Goal: Task Accomplishment & Management: Manage account settings

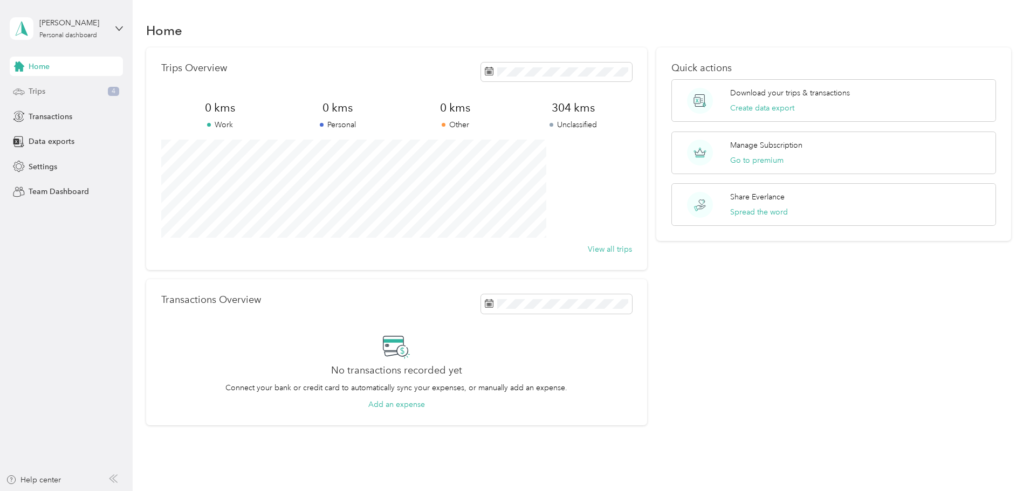
click at [57, 88] on div "Trips 4" at bounding box center [66, 91] width 113 height 19
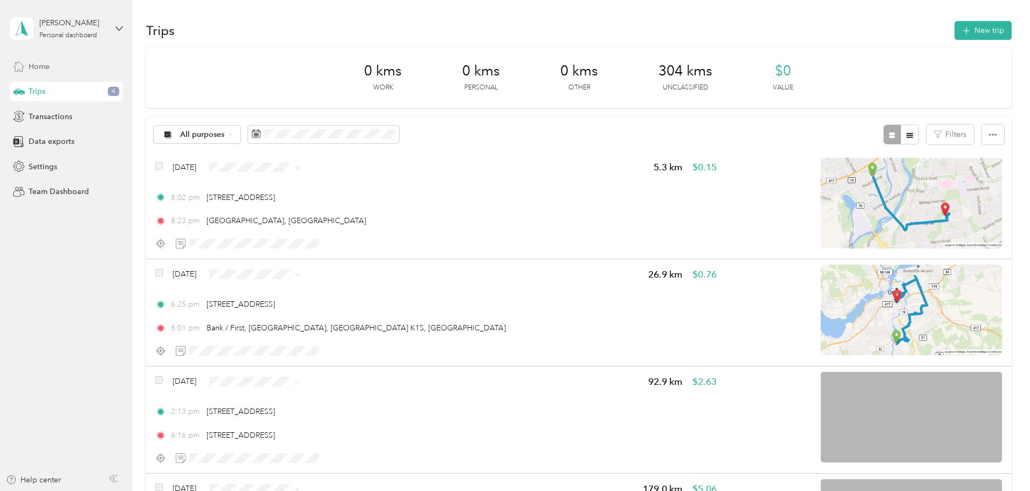
click at [60, 67] on div "Home" at bounding box center [66, 66] width 113 height 19
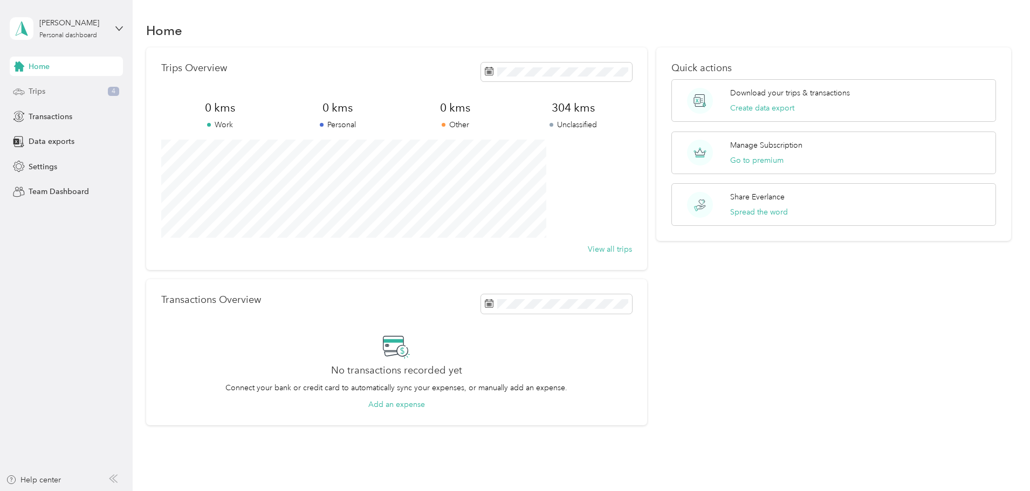
click at [85, 88] on div "Trips 4" at bounding box center [66, 91] width 113 height 19
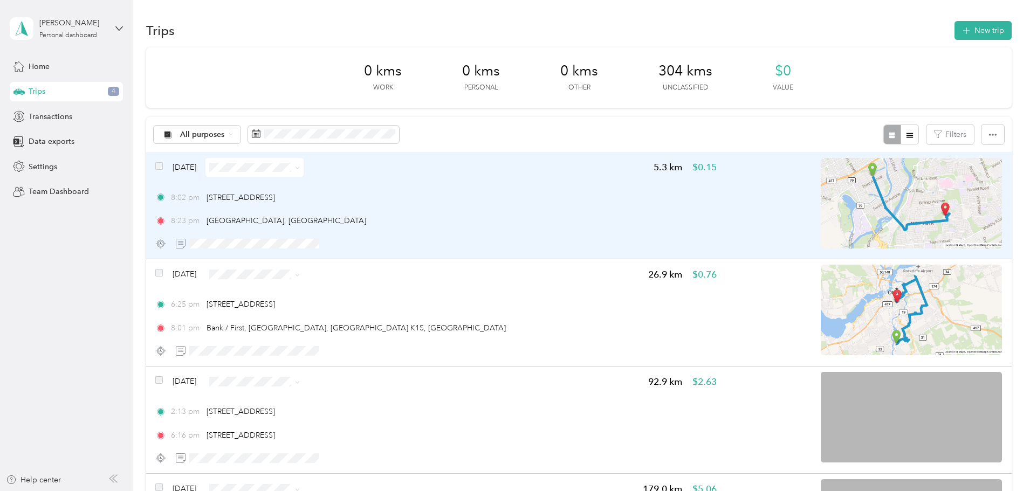
click at [822, 193] on img at bounding box center [911, 203] width 181 height 91
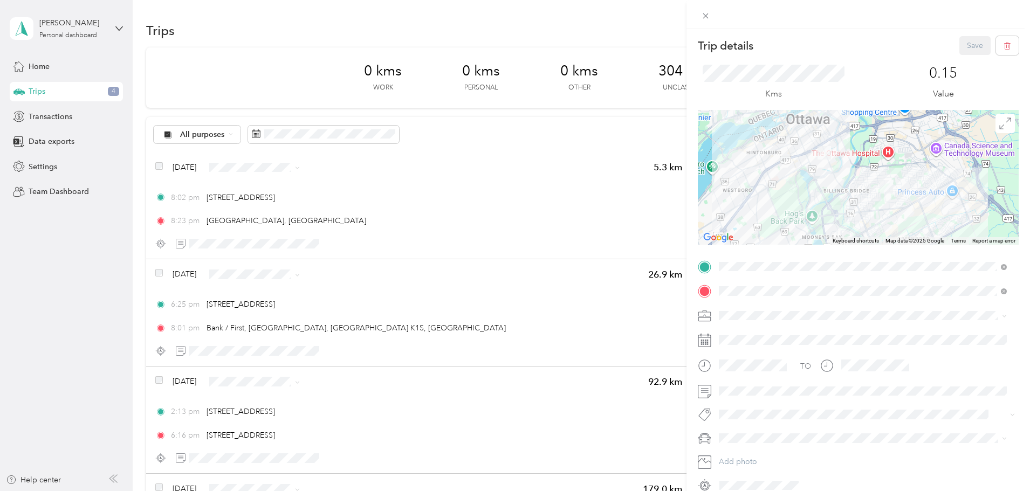
click at [347, 200] on div "Trip details Save This trip cannot be edited because it is either under review,…" at bounding box center [515, 245] width 1030 height 491
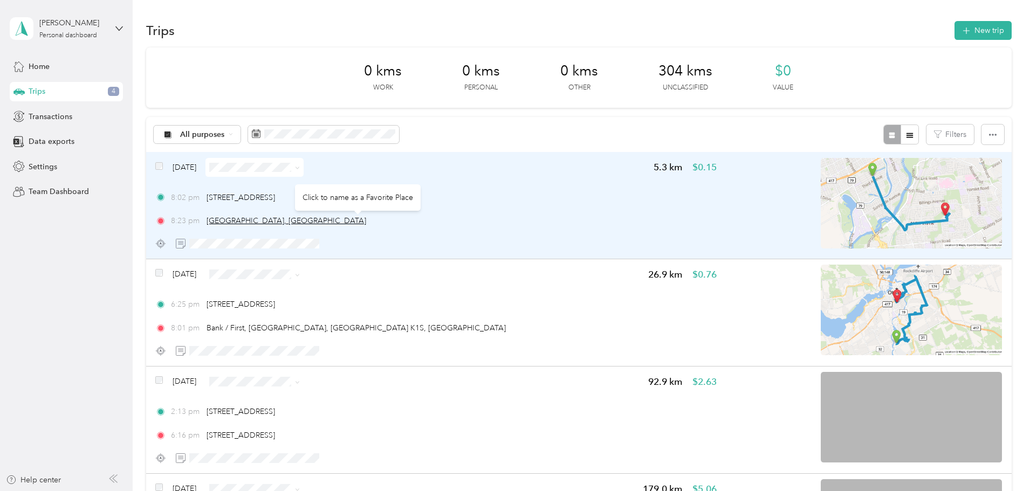
click at [366, 222] on span "[GEOGRAPHIC_DATA], [GEOGRAPHIC_DATA]" at bounding box center [287, 220] width 160 height 9
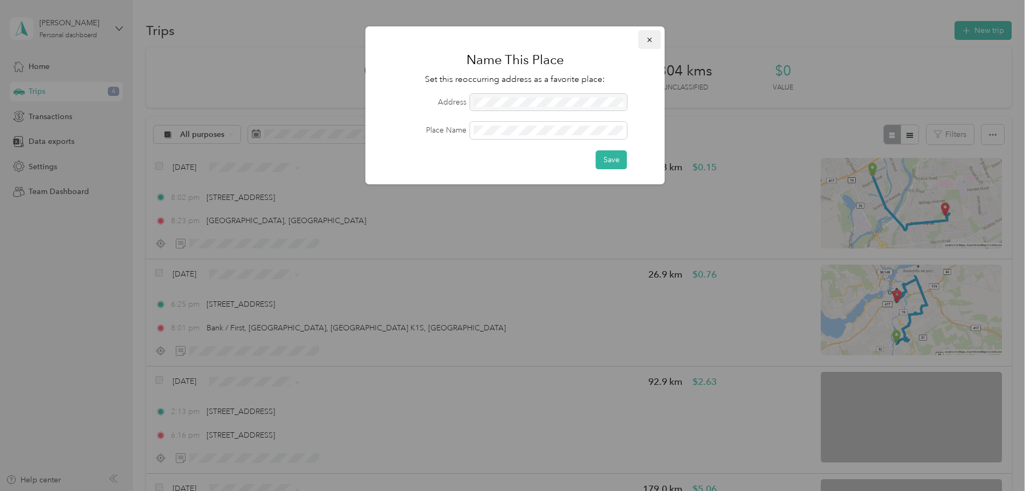
click at [651, 37] on icon "button" at bounding box center [650, 40] width 8 height 8
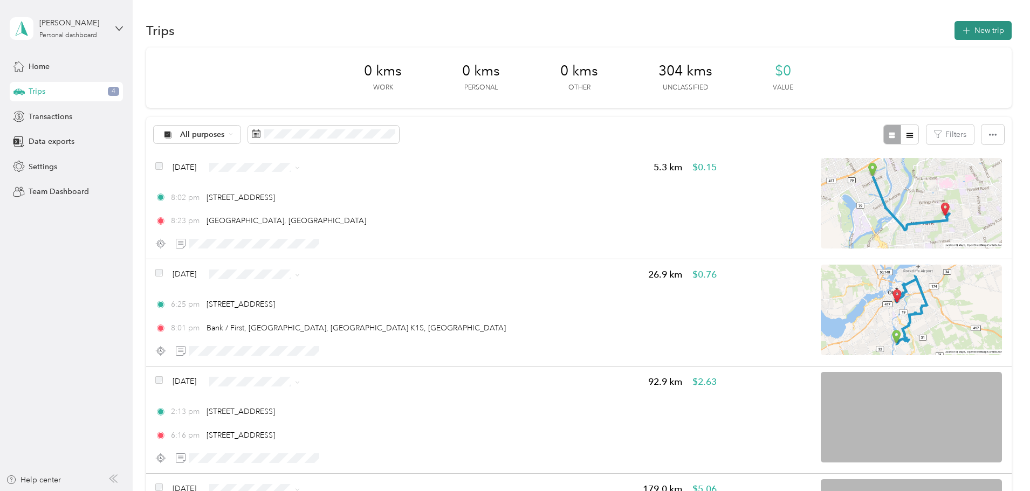
click at [954, 31] on button "New trip" at bounding box center [982, 30] width 57 height 19
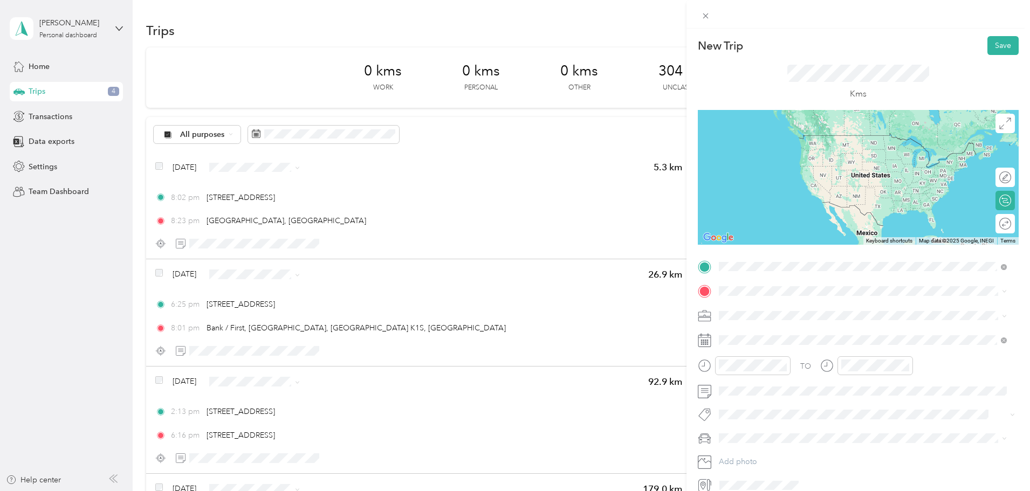
click at [808, 306] on span "1705 Playfair Drive Ottawa, Ontario K1H 8P6, Canada" at bounding box center [773, 306] width 68 height 10
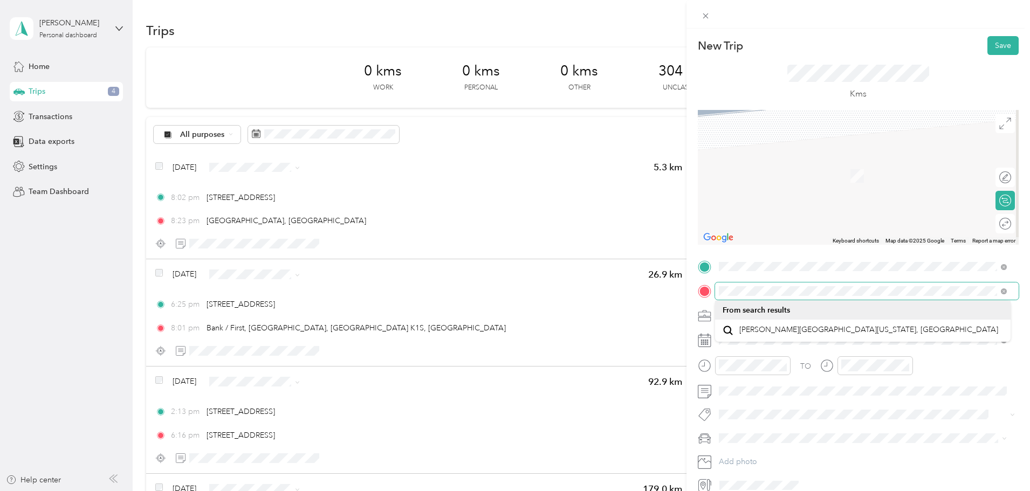
click at [658, 277] on div "New Trip Save This trip cannot be edited because it is either under review, app…" at bounding box center [515, 245] width 1030 height 491
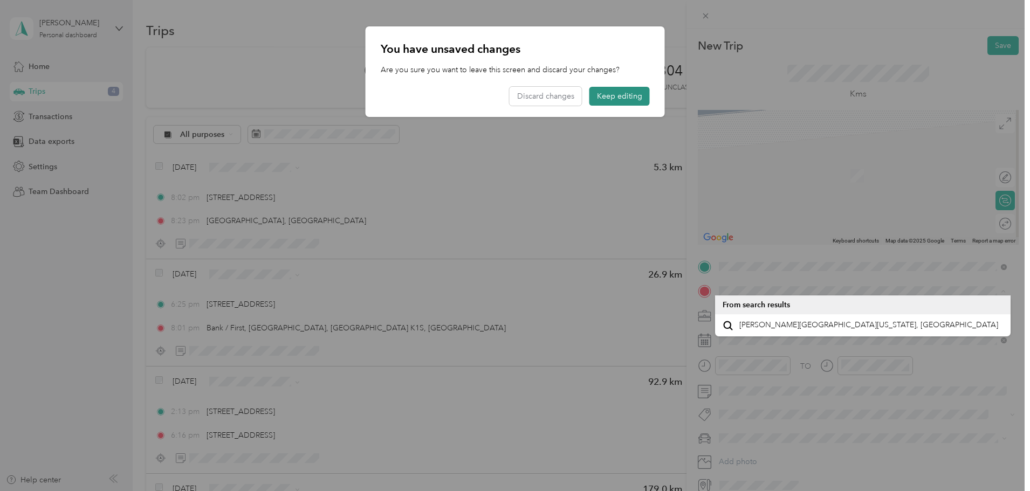
click at [639, 92] on button "Keep editing" at bounding box center [619, 96] width 60 height 19
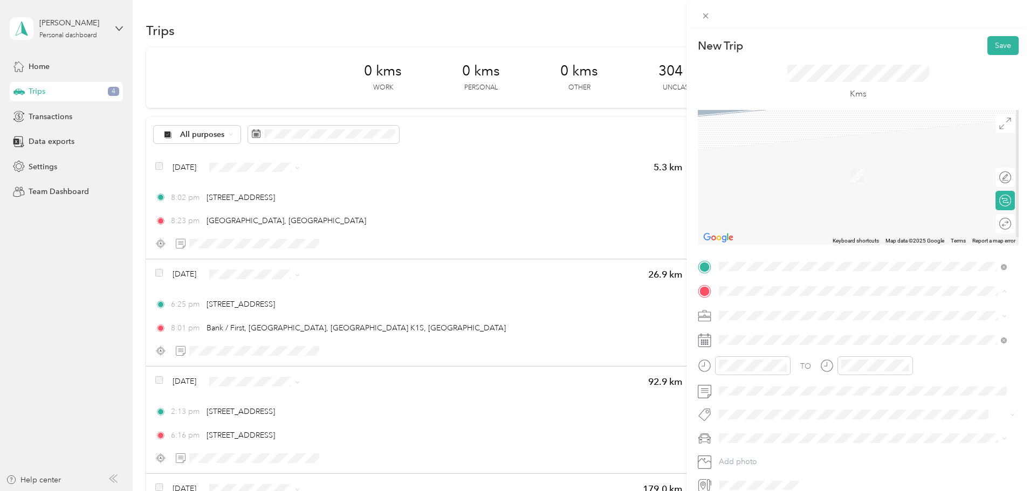
click at [779, 137] on div at bounding box center [858, 177] width 321 height 135
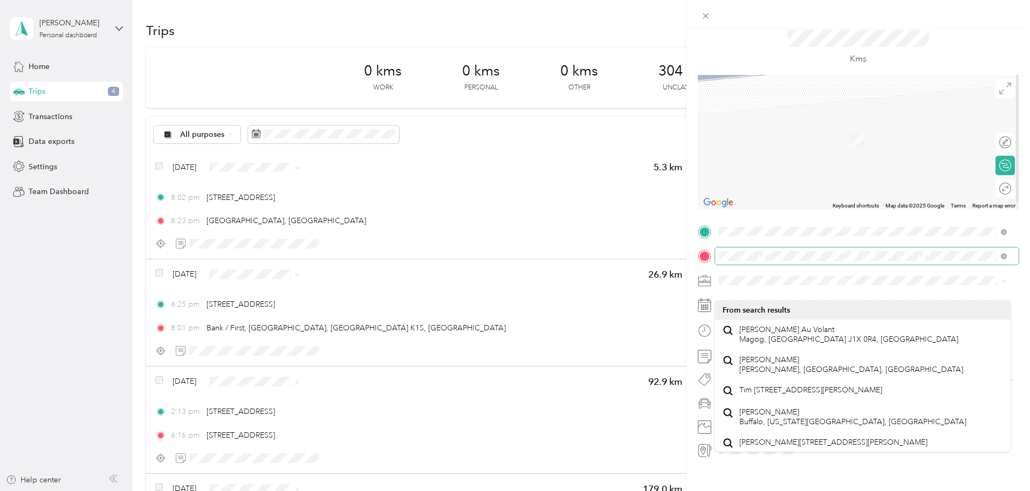
scroll to position [50, 0]
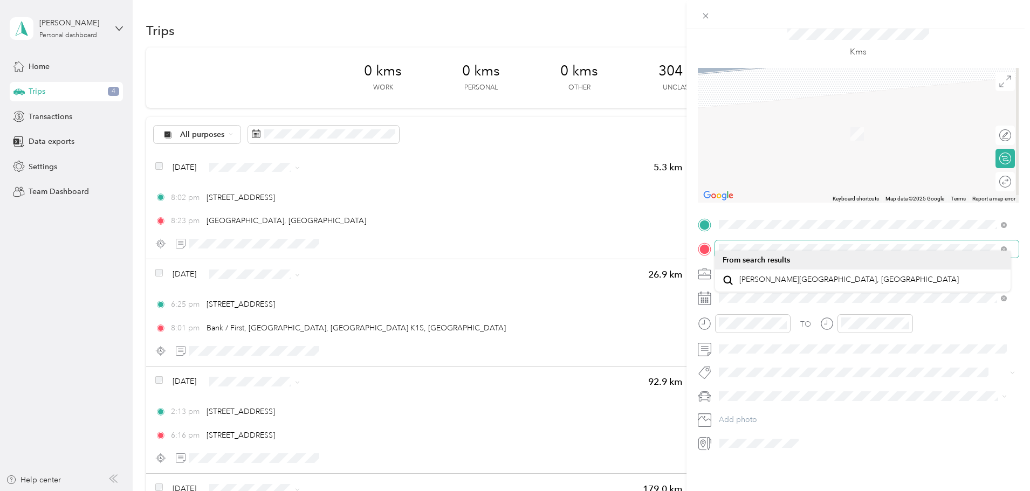
click at [675, 239] on div "New Trip Save This trip cannot be edited because it is either under review, app…" at bounding box center [515, 245] width 1030 height 491
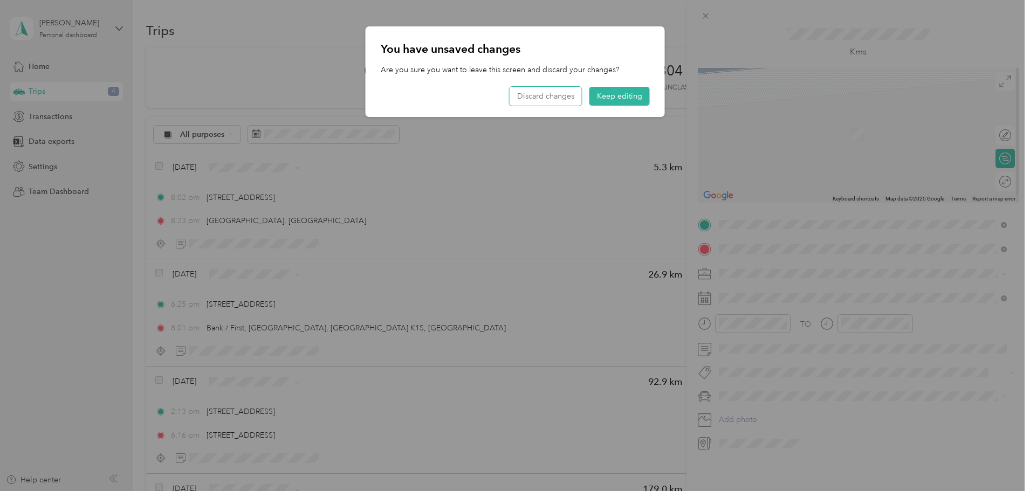
drag, startPoint x: 532, startPoint y: 96, endPoint x: 570, endPoint y: 108, distance: 39.6
click at [533, 96] on button "Discard changes" at bounding box center [546, 96] width 72 height 19
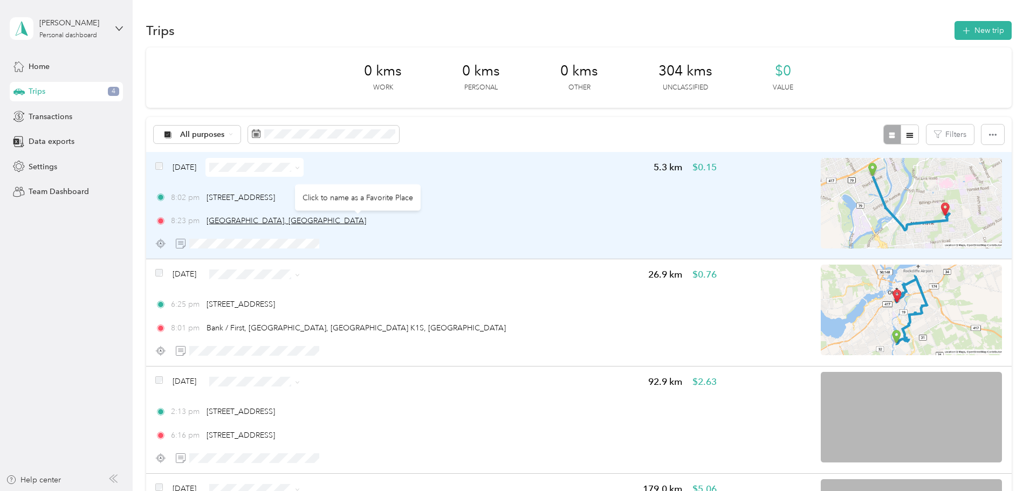
click at [340, 220] on span "[GEOGRAPHIC_DATA], [GEOGRAPHIC_DATA]" at bounding box center [287, 220] width 160 height 9
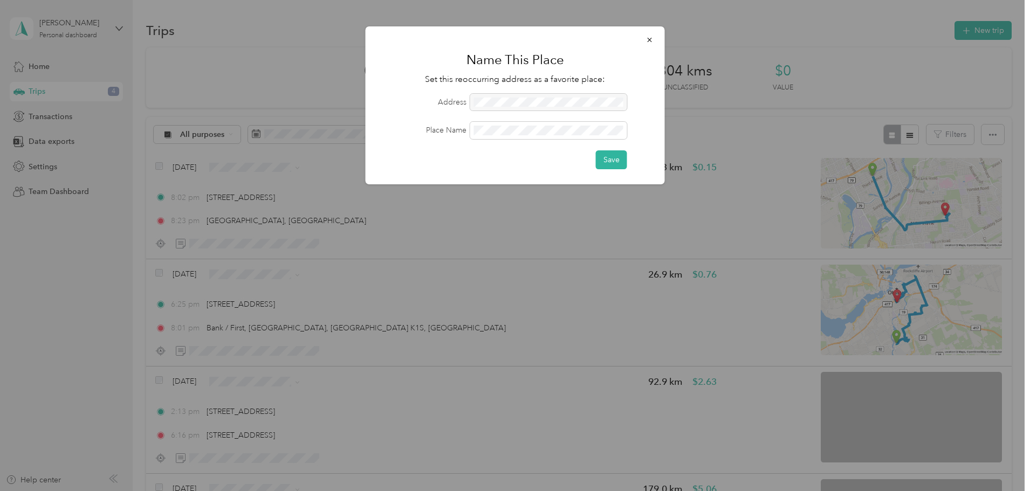
click at [509, 102] on div at bounding box center [548, 102] width 157 height 17
click at [585, 101] on div at bounding box center [548, 102] width 157 height 17
drag, startPoint x: 579, startPoint y: 102, endPoint x: 525, endPoint y: 94, distance: 54.6
click at [576, 102] on div at bounding box center [548, 102] width 157 height 17
click at [524, 94] on div at bounding box center [548, 102] width 157 height 17
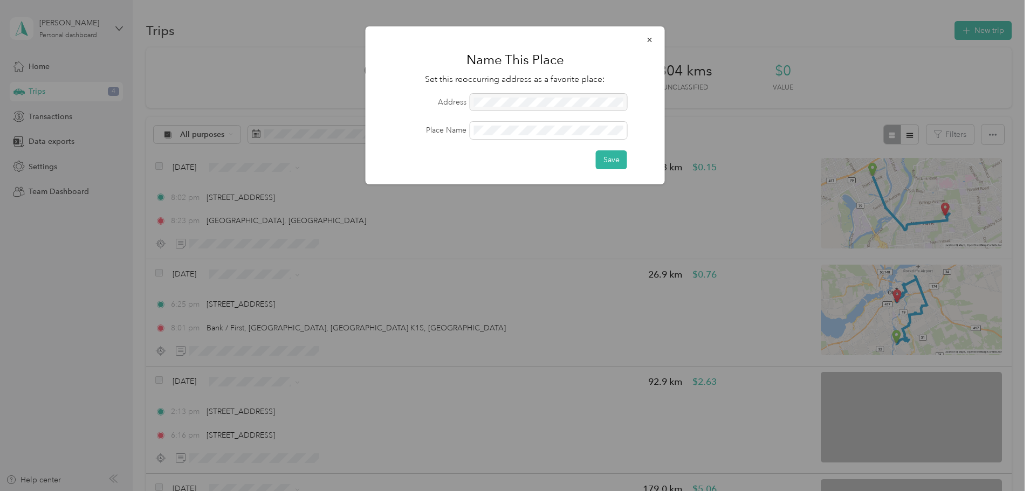
click at [622, 104] on div at bounding box center [548, 102] width 157 height 17
click at [616, 104] on div at bounding box center [548, 102] width 157 height 17
drag, startPoint x: 609, startPoint y: 105, endPoint x: 580, endPoint y: 98, distance: 30.4
click at [587, 100] on div at bounding box center [548, 102] width 157 height 17
drag, startPoint x: 533, startPoint y: 103, endPoint x: 466, endPoint y: 103, distance: 67.4
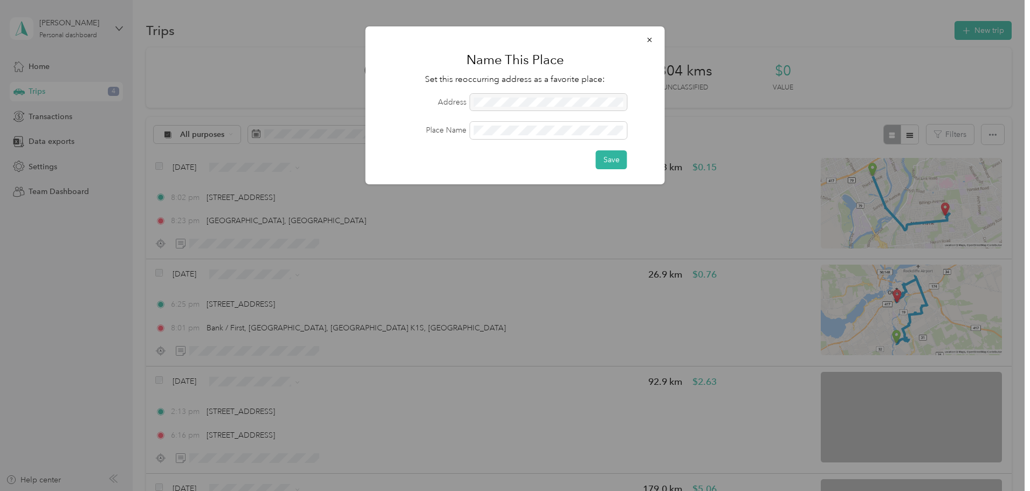
click at [521, 104] on div at bounding box center [548, 102] width 157 height 17
click at [466, 103] on label "Address" at bounding box center [424, 102] width 86 height 11
drag, startPoint x: 458, startPoint y: 104, endPoint x: 464, endPoint y: 107, distance: 6.8
click at [463, 106] on label "Address" at bounding box center [424, 102] width 86 height 11
click at [507, 107] on div at bounding box center [548, 102] width 157 height 17
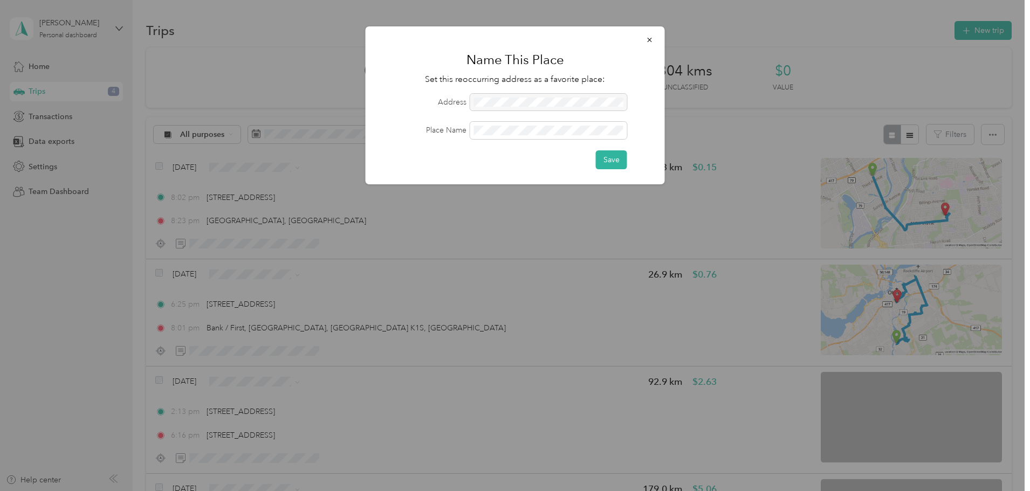
click at [507, 104] on div at bounding box center [548, 102] width 157 height 17
click at [508, 103] on div at bounding box center [548, 102] width 157 height 17
drag, startPoint x: 508, startPoint y: 101, endPoint x: 499, endPoint y: 99, distance: 9.3
click at [499, 99] on div at bounding box center [548, 102] width 157 height 17
click at [498, 99] on div at bounding box center [548, 102] width 157 height 17
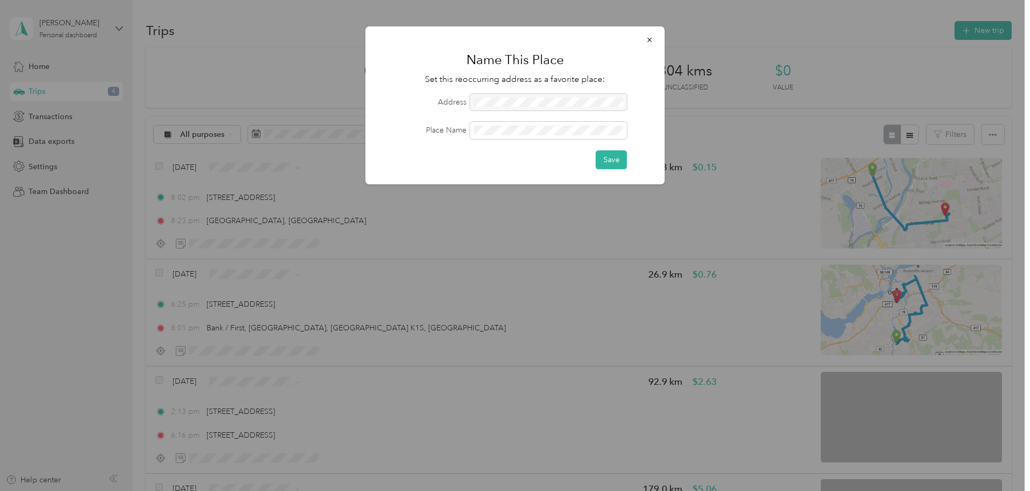
drag, startPoint x: 498, startPoint y: 99, endPoint x: 480, endPoint y: 100, distance: 18.3
click at [497, 99] on div at bounding box center [548, 102] width 157 height 17
click at [526, 104] on div at bounding box center [548, 102] width 157 height 17
click at [616, 161] on button "Save" at bounding box center [611, 159] width 31 height 19
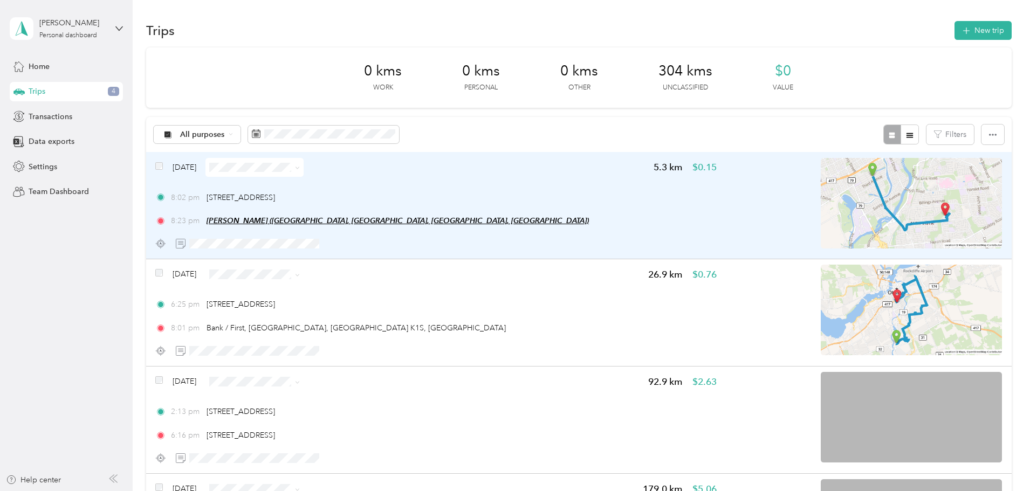
click at [434, 221] on span "Tim Horton's (Unnamed Road, Ottawa, ON K1H 8P6, Canada, Ottawa, Ontario)" at bounding box center [398, 220] width 382 height 9
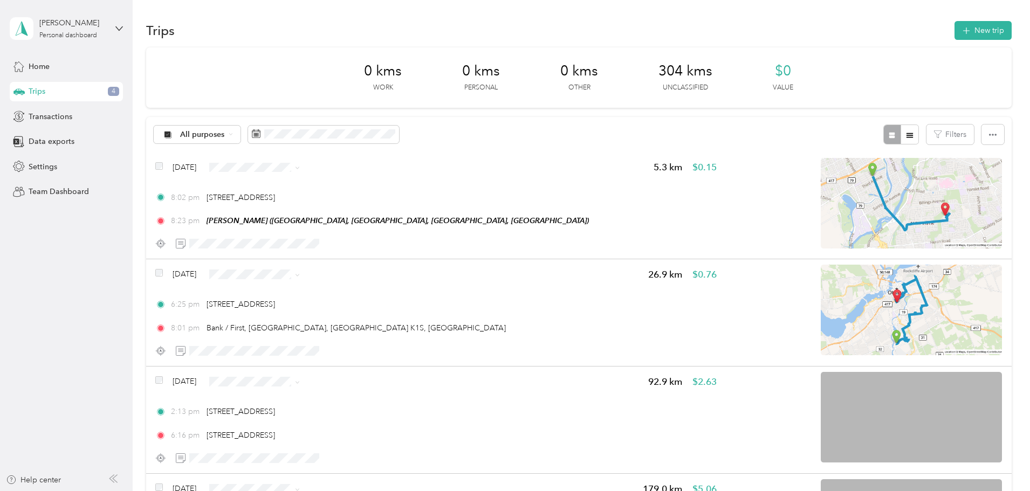
click at [326, 196] on button "Edit Place" at bounding box center [313, 195] width 61 height 19
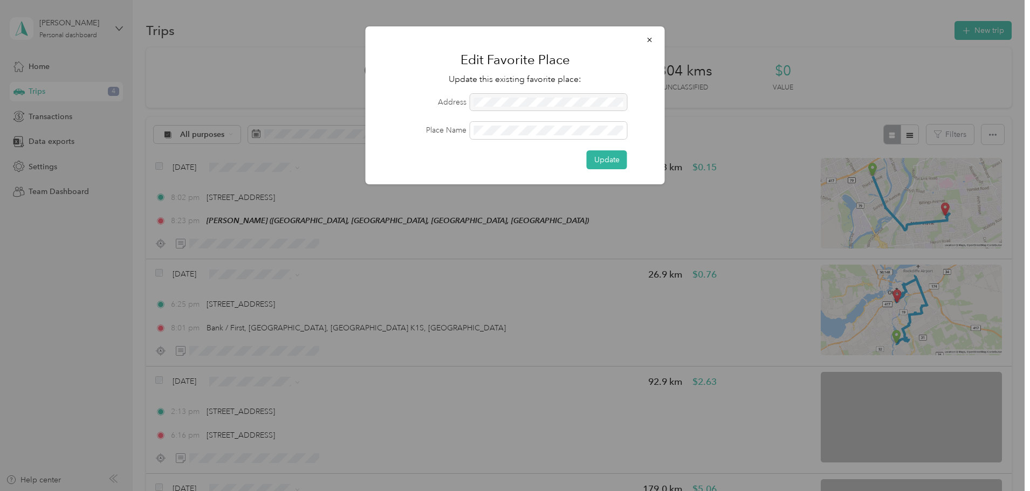
click at [472, 99] on div at bounding box center [548, 102] width 157 height 17
click at [484, 100] on div at bounding box center [548, 102] width 157 height 17
click at [485, 101] on div at bounding box center [548, 102] width 157 height 17
click at [487, 101] on div at bounding box center [548, 102] width 157 height 17
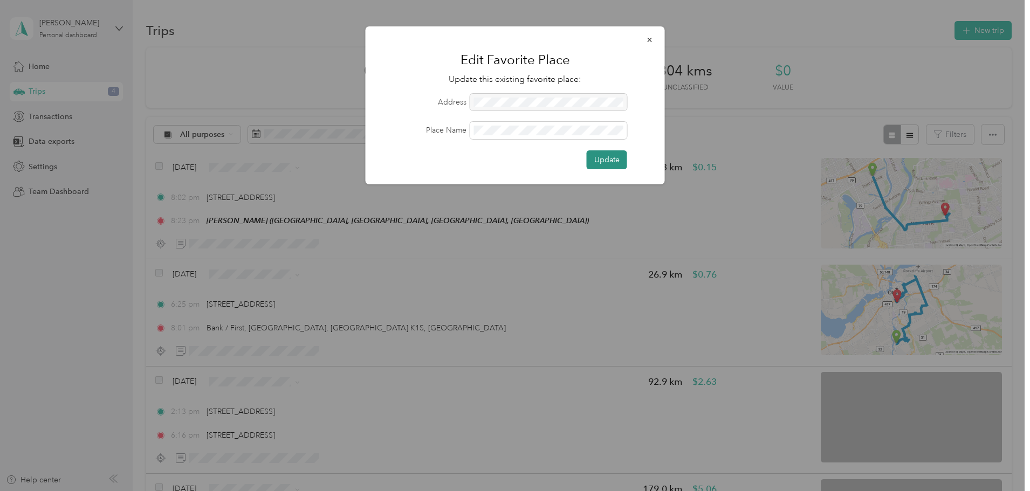
click at [621, 154] on button "Update" at bounding box center [607, 159] width 40 height 19
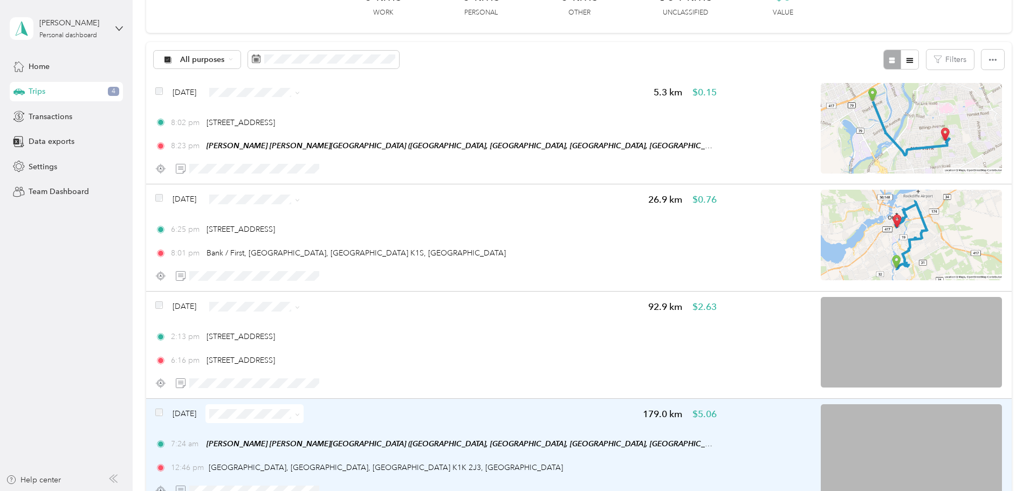
scroll to position [280, 0]
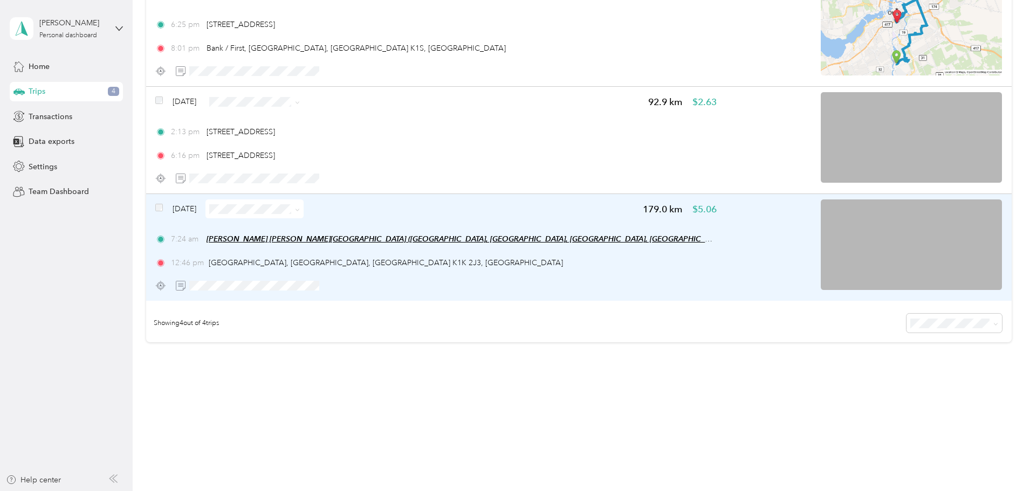
click at [390, 236] on span "Tim Horton's Alta Vista (Unnamed Road, Ottawa, ON K1H 8P6, Canada, Ottawa, Onta…" at bounding box center [467, 239] width 521 height 9
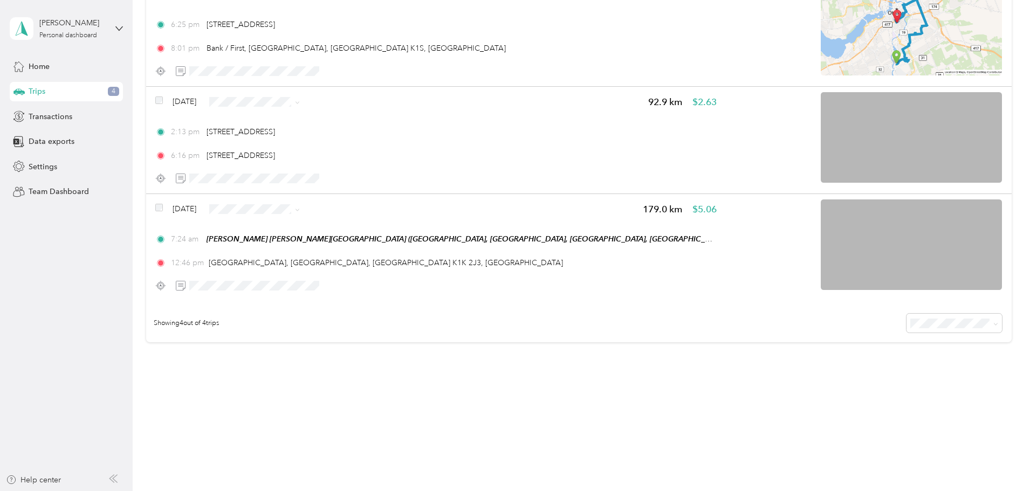
drag, startPoint x: 530, startPoint y: 383, endPoint x: 493, endPoint y: 330, distance: 64.0
click at [530, 381] on div "Trips New trip 0 kms Work 0 kms Personal 0 kms Other 304 kms Unclassified $0 Va…" at bounding box center [579, 79] width 892 height 718
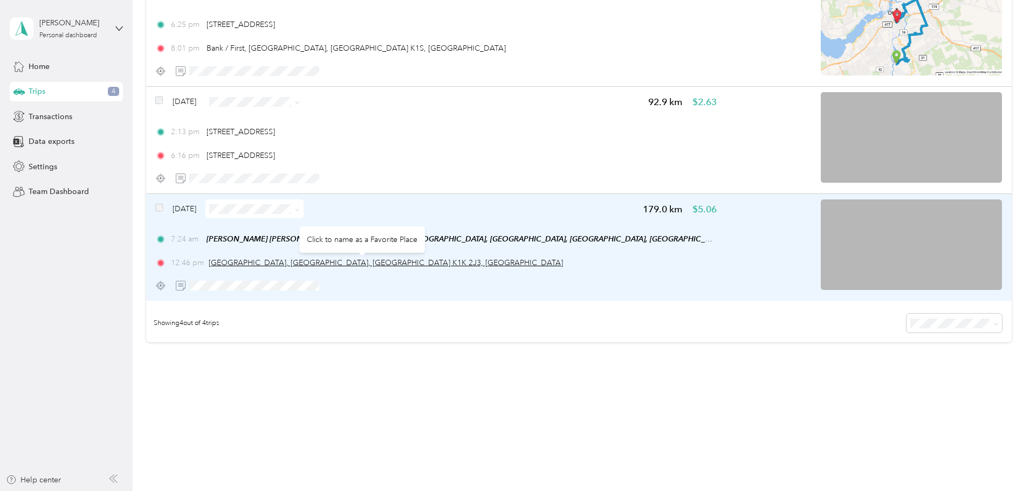
click at [438, 260] on span "[GEOGRAPHIC_DATA], [GEOGRAPHIC_DATA], [GEOGRAPHIC_DATA] K1K 2J3, [GEOGRAPHIC_DA…" at bounding box center [386, 262] width 354 height 9
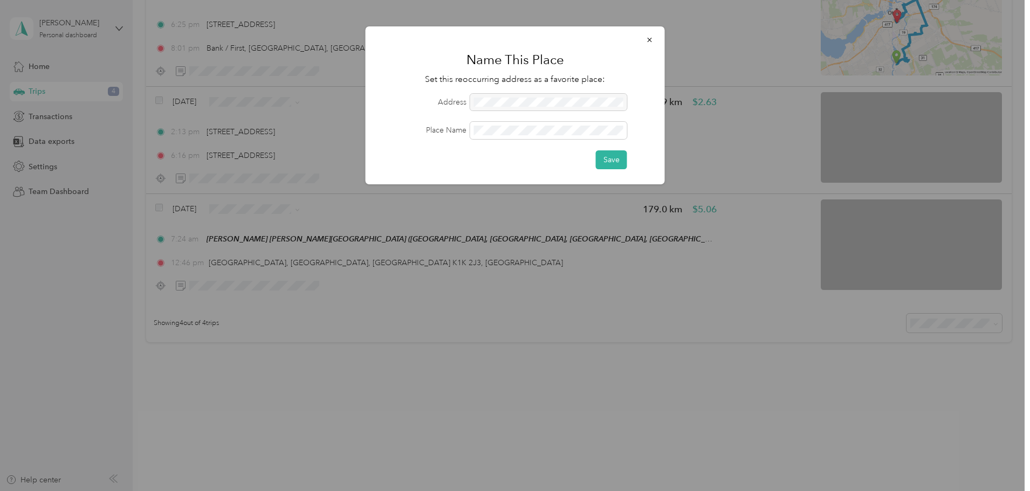
drag, startPoint x: 538, startPoint y: 416, endPoint x: 530, endPoint y: 406, distance: 13.1
click at [533, 410] on div at bounding box center [515, 245] width 1030 height 491
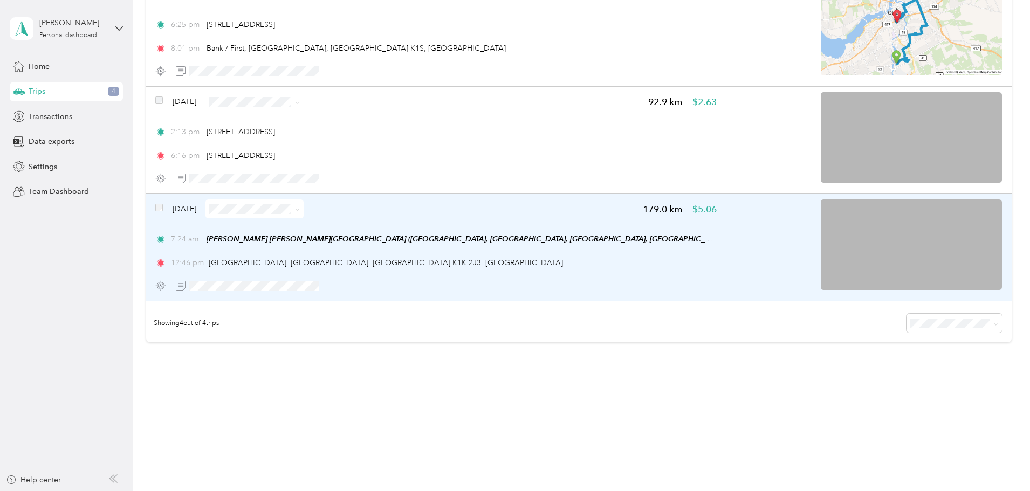
drag, startPoint x: 273, startPoint y: 238, endPoint x: 312, endPoint y: 264, distance: 47.4
click at [312, 264] on span "[GEOGRAPHIC_DATA], [GEOGRAPHIC_DATA], [GEOGRAPHIC_DATA] K1K 2J3, [GEOGRAPHIC_DA…" at bounding box center [386, 262] width 354 height 9
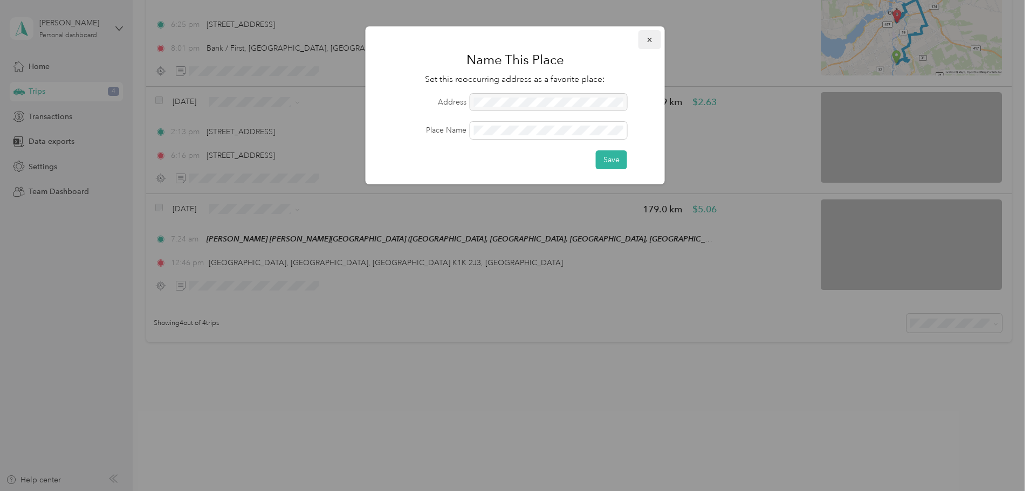
click at [654, 39] on button "button" at bounding box center [649, 39] width 23 height 19
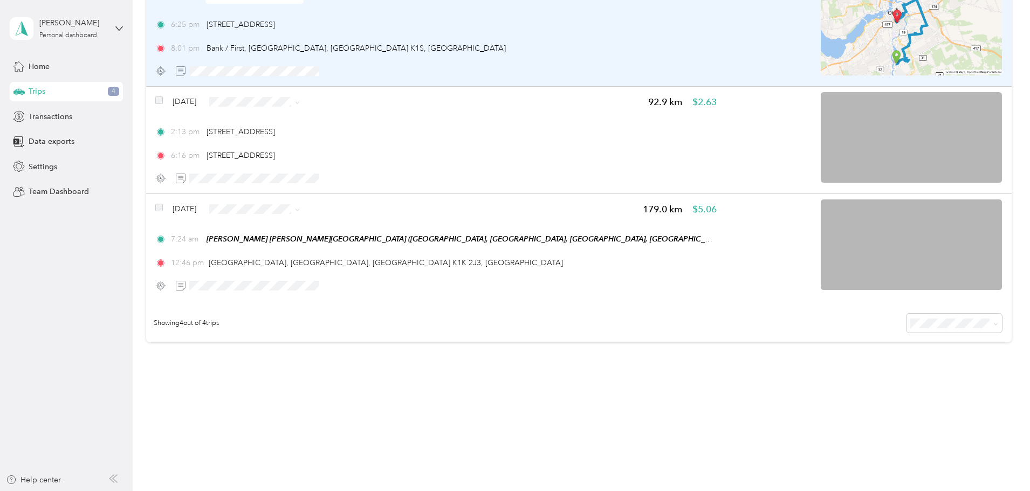
scroll to position [0, 0]
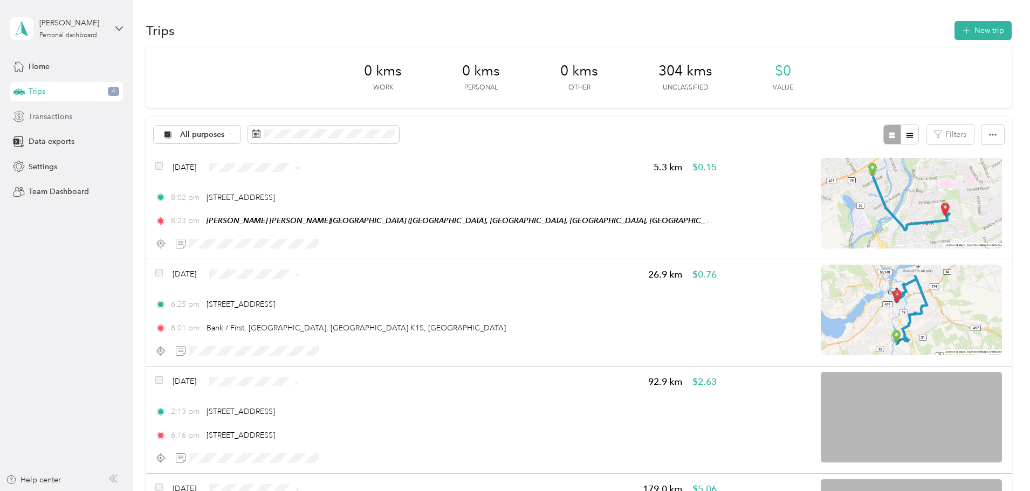
click at [82, 116] on div "Transactions" at bounding box center [66, 116] width 113 height 19
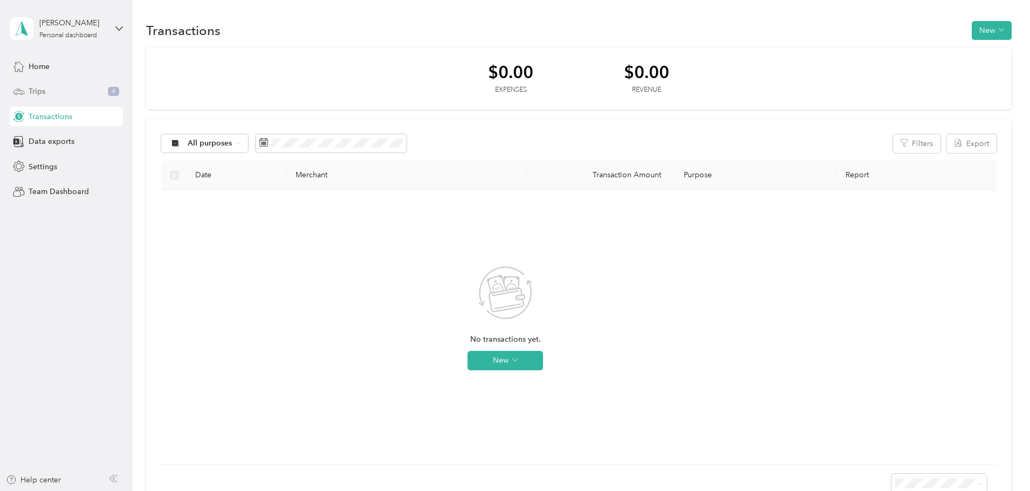
click at [71, 86] on div "Trips 4" at bounding box center [66, 91] width 113 height 19
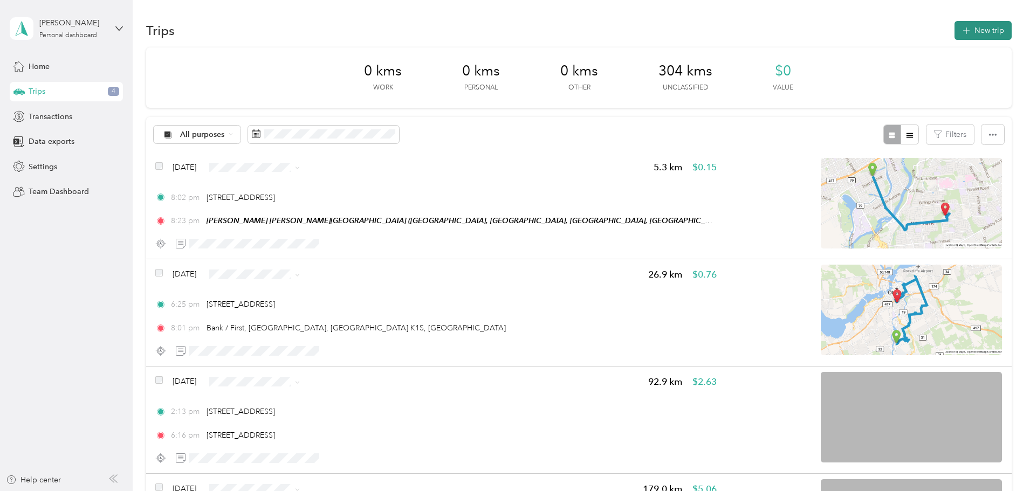
click at [954, 26] on button "New trip" at bounding box center [982, 30] width 57 height 19
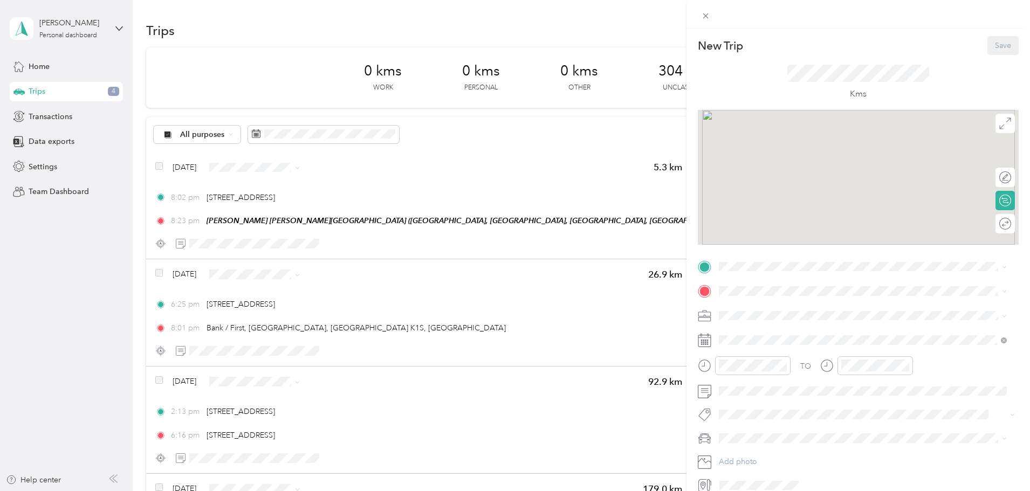
scroll to position [50, 0]
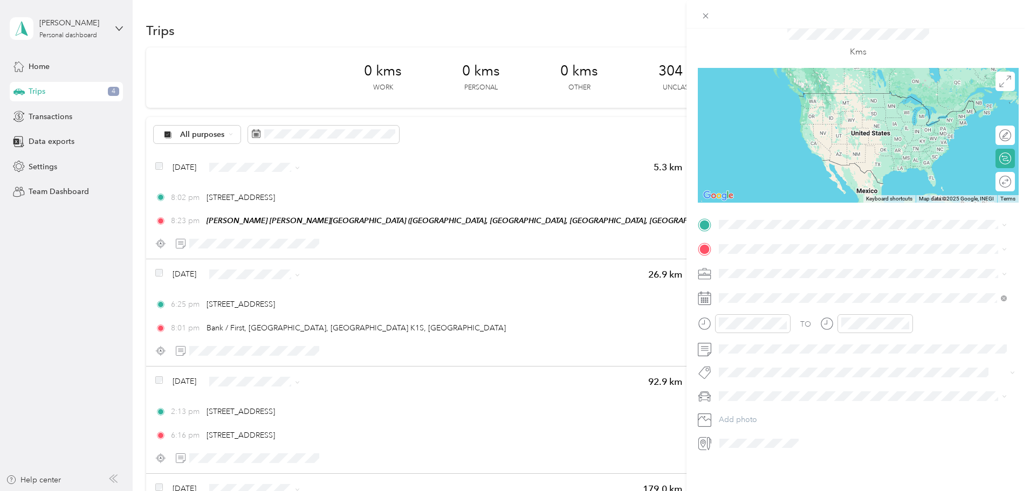
click at [1009, 272] on span at bounding box center [867, 273] width 304 height 17
click at [781, 26] on div at bounding box center [858, 14] width 344 height 29
click at [683, 209] on div "New Trip Save This trip cannot be edited because it is either under review, app…" at bounding box center [515, 245] width 1030 height 491
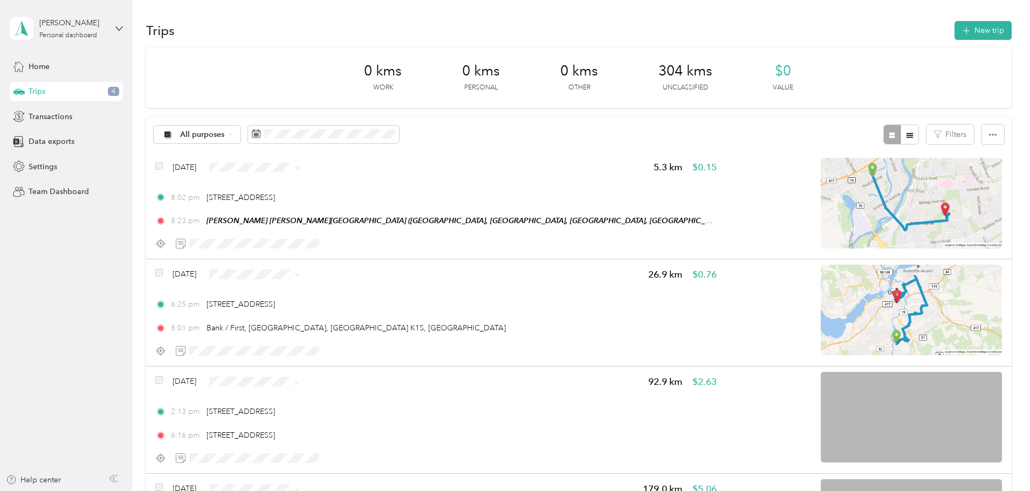
click at [901, 133] on button "button" at bounding box center [910, 135] width 18 height 20
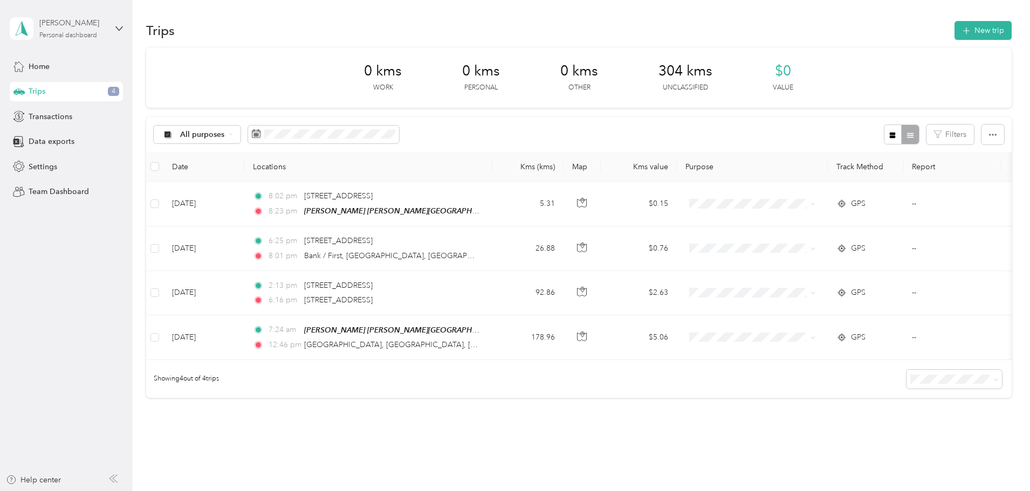
click at [102, 30] on div "Michael Cameron Personal dashboard" at bounding box center [72, 28] width 67 height 22
click at [981, 135] on button "button" at bounding box center [992, 135] width 23 height 20
click at [926, 137] on button "Filters" at bounding box center [949, 135] width 47 height 20
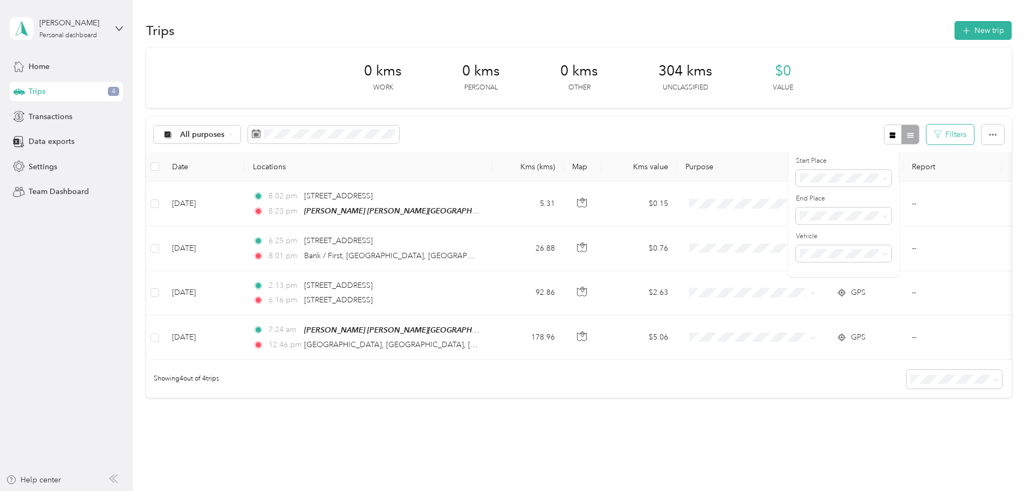
click at [926, 137] on button "Filters" at bounding box center [949, 135] width 47 height 20
click at [889, 138] on icon "button" at bounding box center [893, 136] width 8 height 8
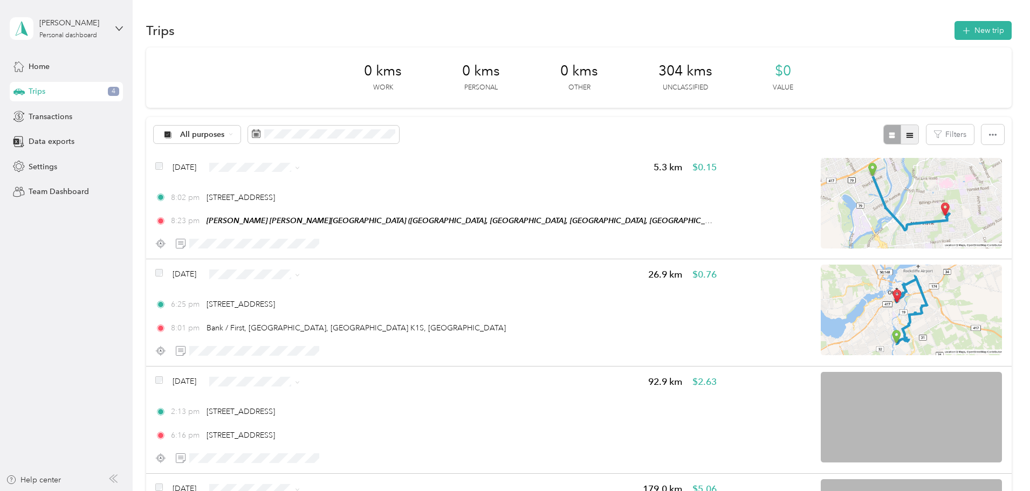
click at [906, 139] on icon "button" at bounding box center [910, 136] width 8 height 8
